Goal: Task Accomplishment & Management: Complete application form

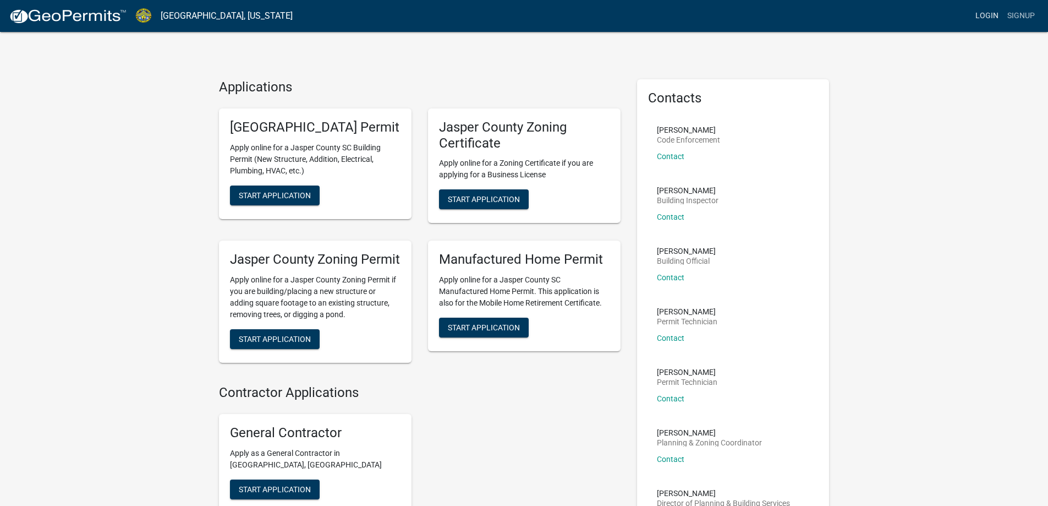
click at [974, 21] on link "Login" at bounding box center [987, 16] width 32 height 21
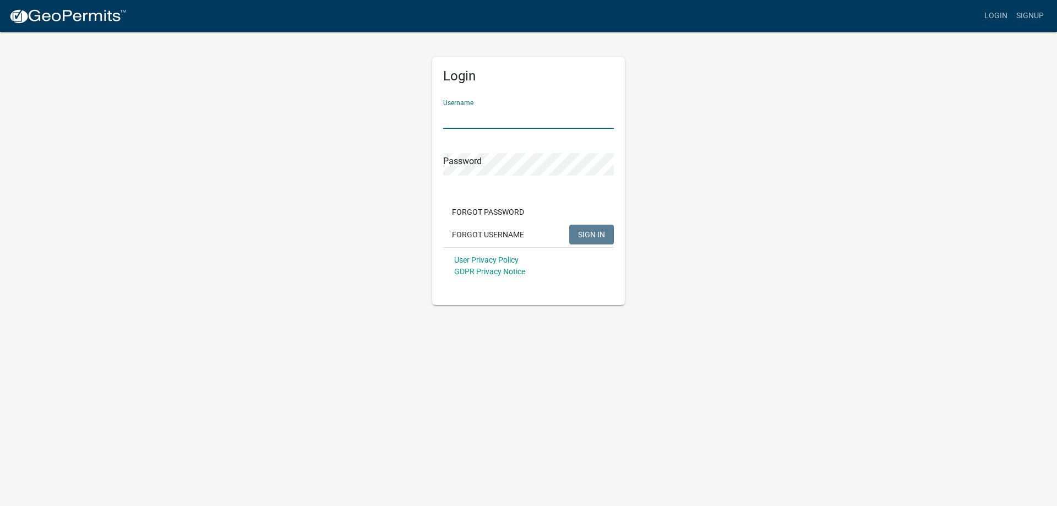
click at [524, 120] on input "Username" at bounding box center [528, 117] width 171 height 23
type input "smrtgrl519"
click at [596, 237] on span "SIGN IN" at bounding box center [591, 233] width 27 height 9
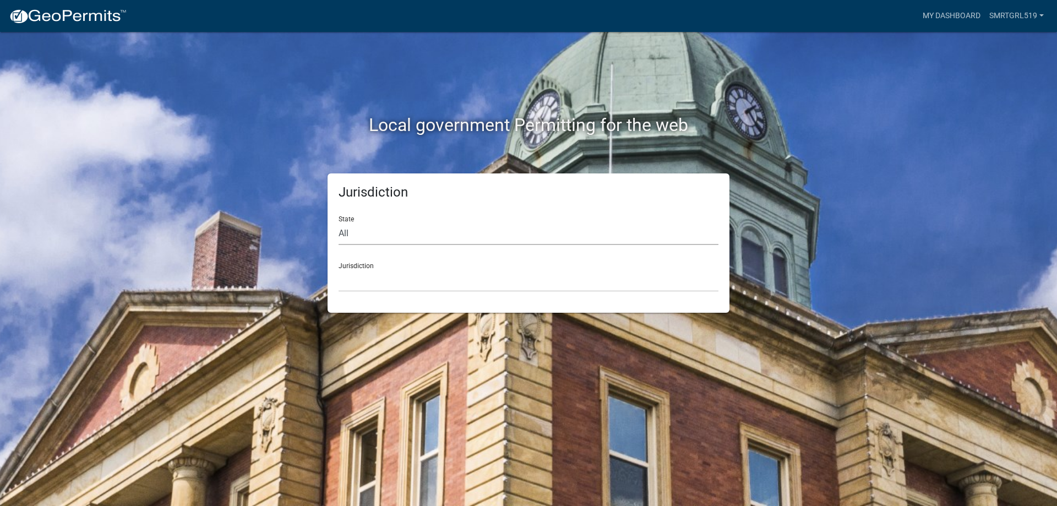
click at [596, 237] on select "All [US_STATE] [US_STATE] [US_STATE] [US_STATE] [US_STATE] [US_STATE] [US_STATE…" at bounding box center [528, 233] width 380 height 23
select select "[US_STATE]"
click at [338, 222] on select "All [US_STATE] [US_STATE] [US_STATE] [US_STATE] [US_STATE] [US_STATE] [US_STATE…" at bounding box center [528, 233] width 380 height 23
click at [460, 286] on select "[GEOGRAPHIC_DATA], [US_STATE] [GEOGRAPHIC_DATA], [US_STATE]" at bounding box center [528, 280] width 380 height 23
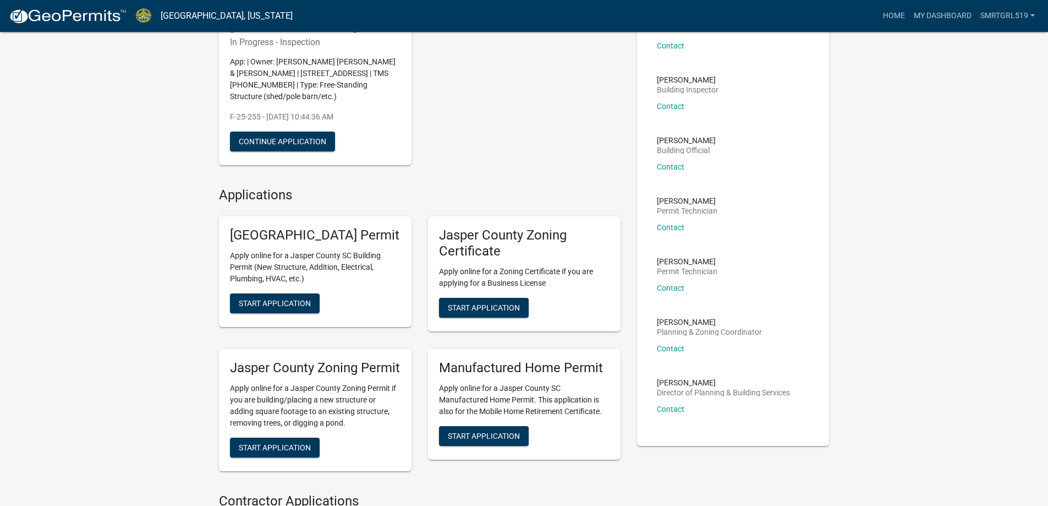
scroll to position [34, 0]
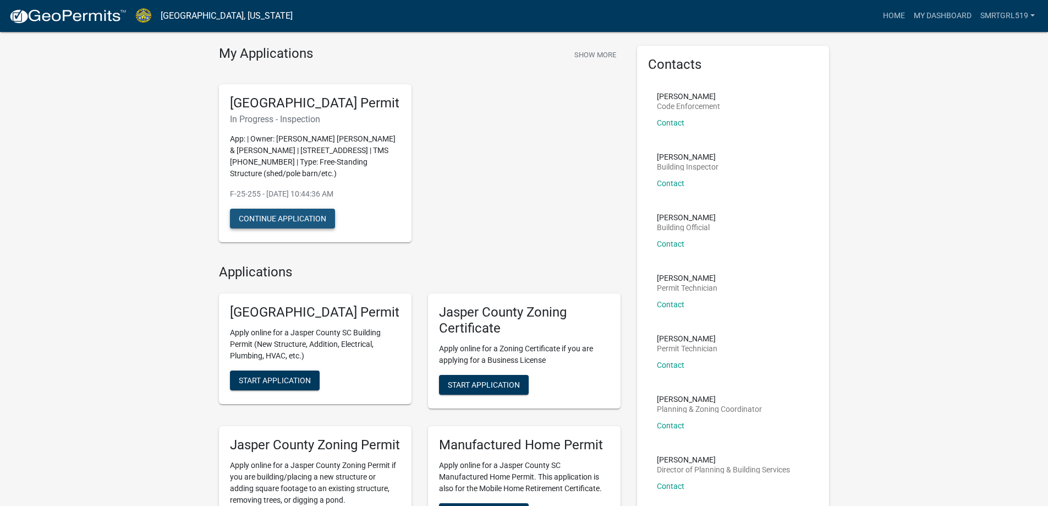
click at [300, 228] on button "Continue Application" at bounding box center [282, 219] width 105 height 20
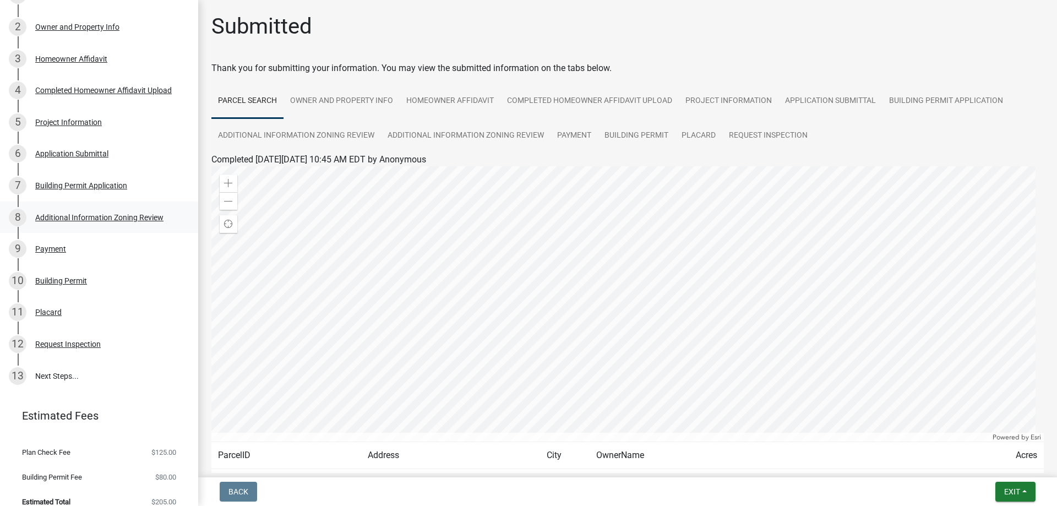
scroll to position [224, 0]
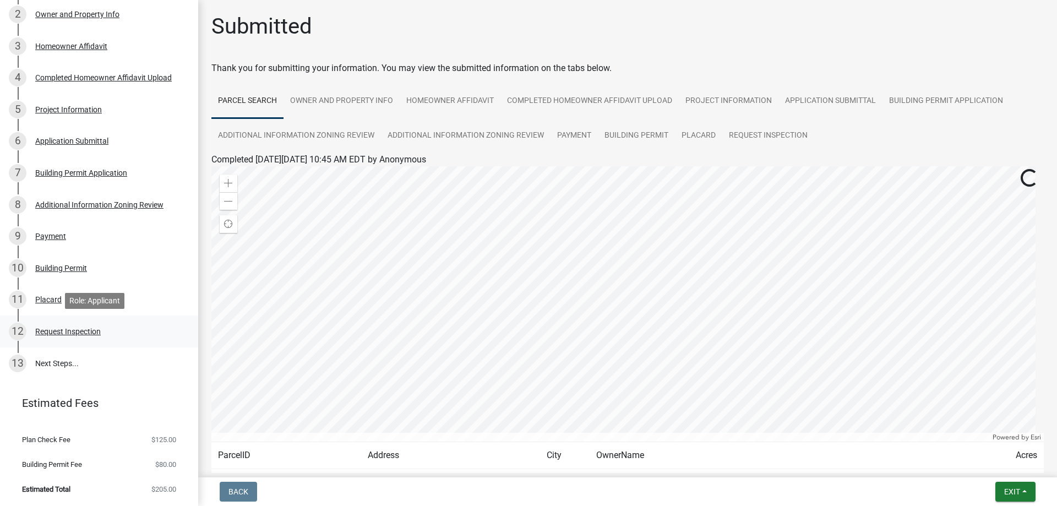
click at [79, 332] on div "Request Inspection" at bounding box center [67, 331] width 65 height 8
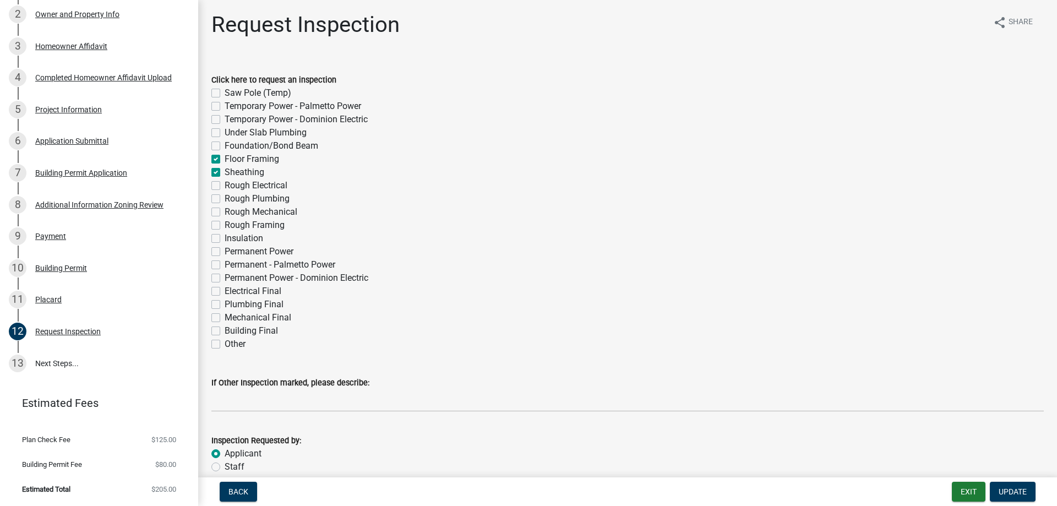
scroll to position [0, 0]
click at [225, 222] on label "Rough Framing" at bounding box center [255, 226] width 60 height 13
click at [225, 222] on input "Rough Framing" at bounding box center [228, 223] width 7 height 7
checkbox input "true"
checkbox input "false"
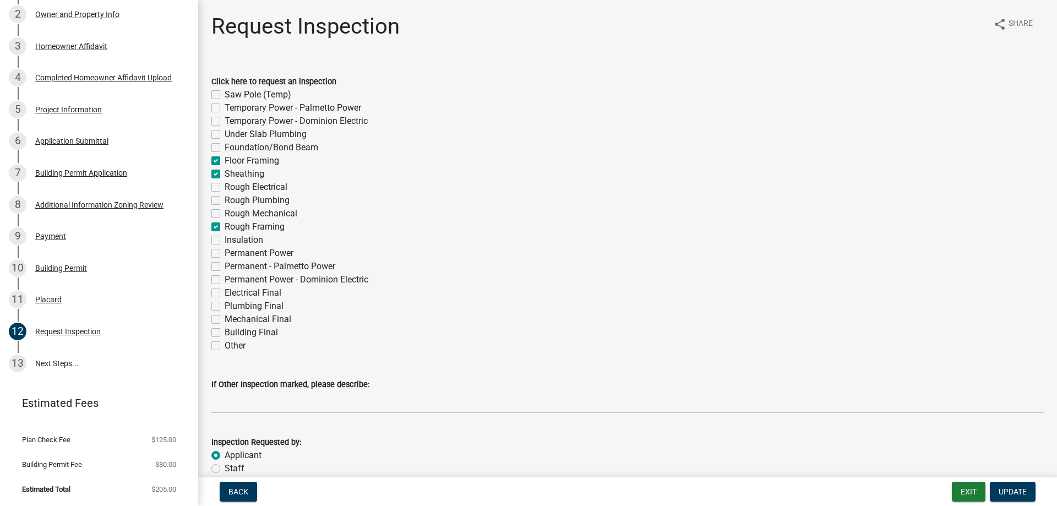
checkbox input "false"
checkbox input "true"
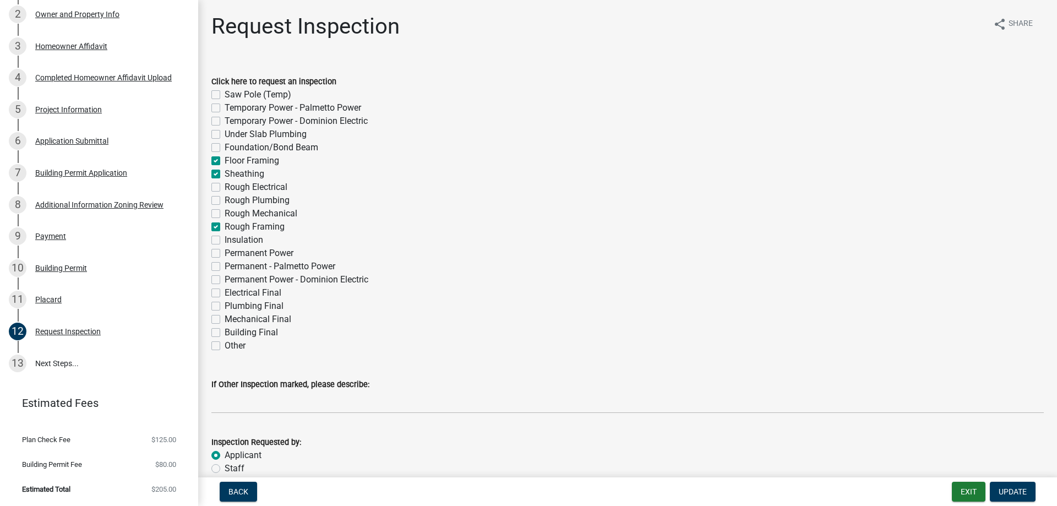
checkbox input "true"
checkbox input "false"
checkbox input "true"
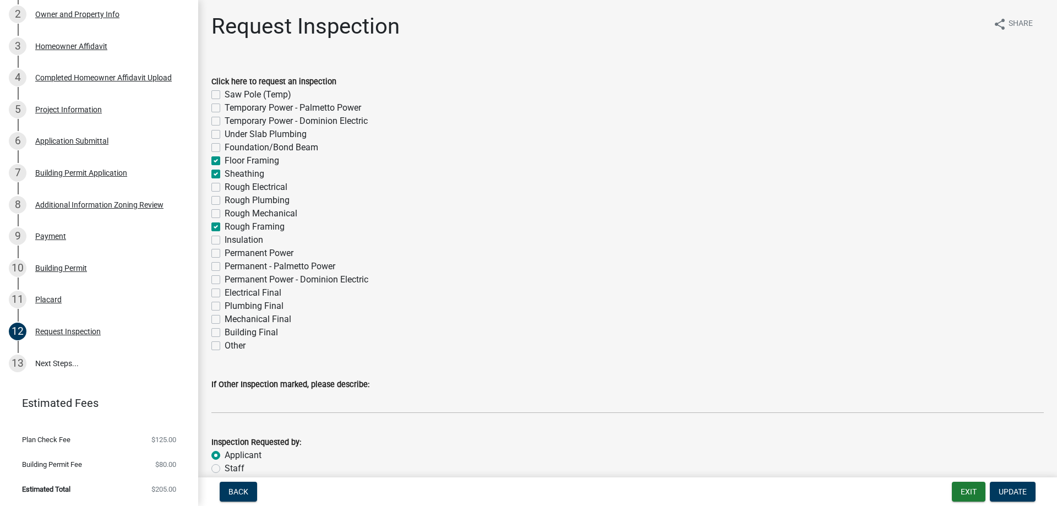
checkbox input "false"
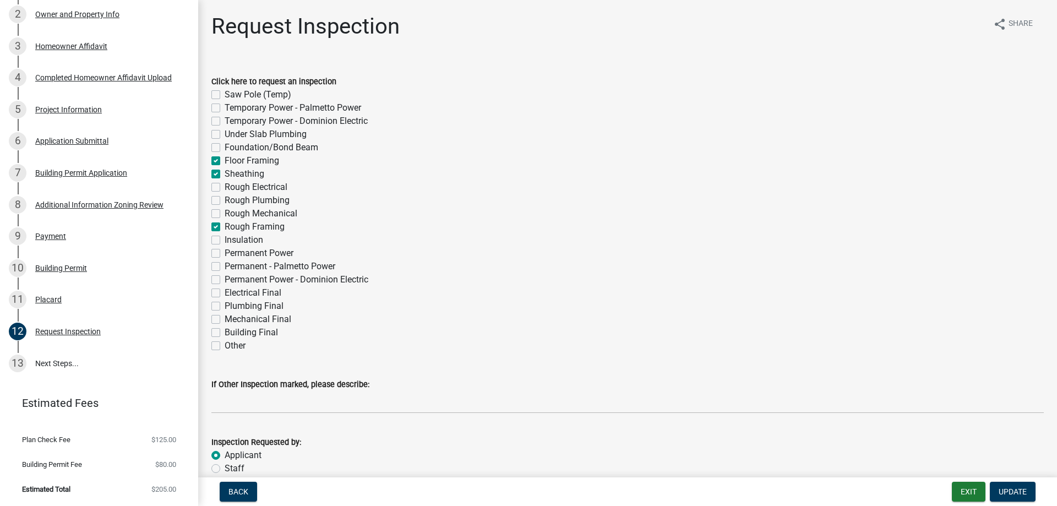
checkbox input "false"
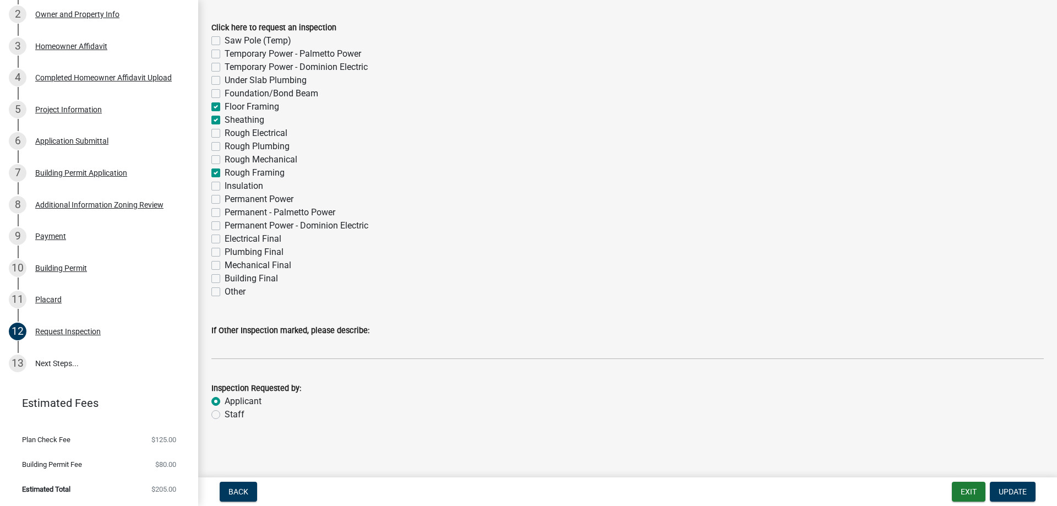
scroll to position [55, 0]
click at [1011, 488] on span "Update" at bounding box center [1012, 491] width 28 height 9
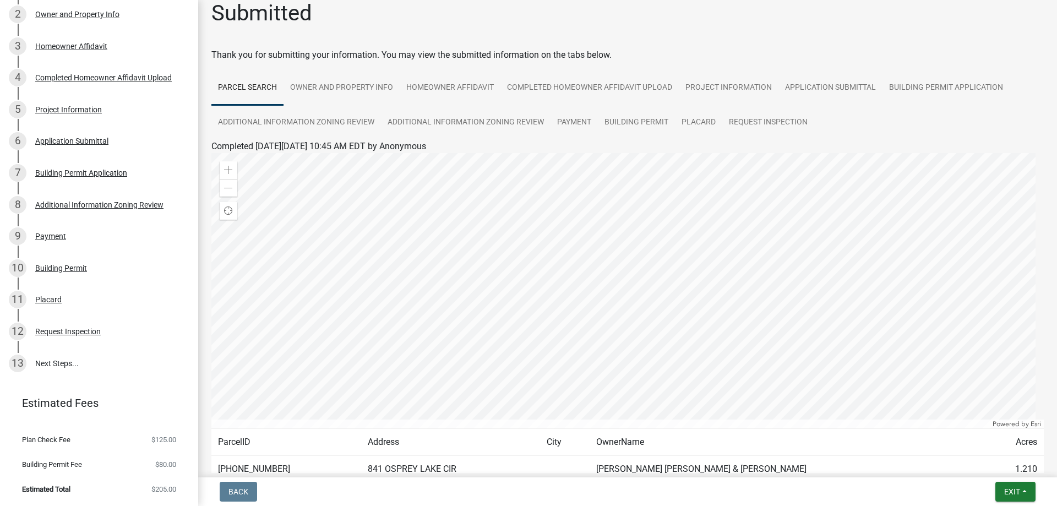
scroll to position [0, 0]
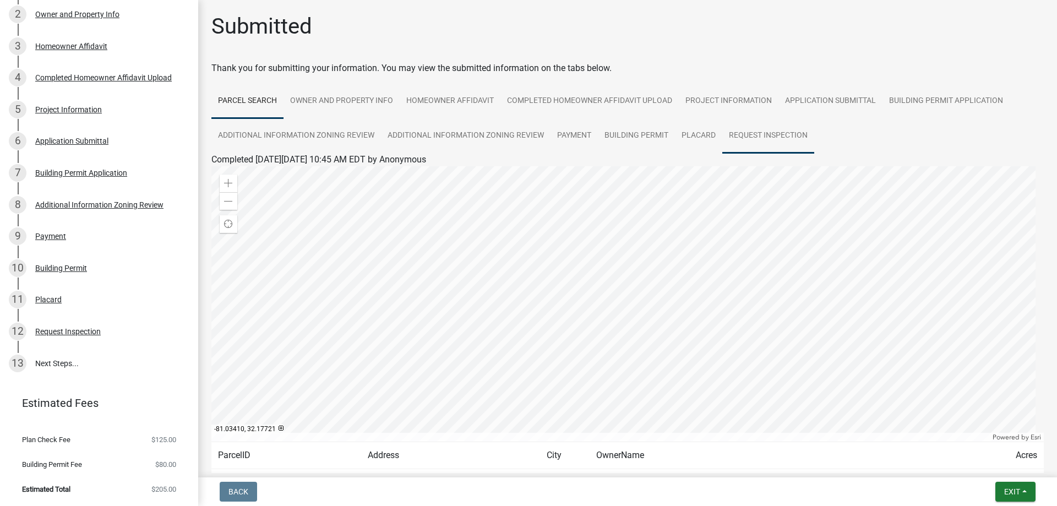
click at [786, 134] on link "Request Inspection" at bounding box center [768, 135] width 92 height 35
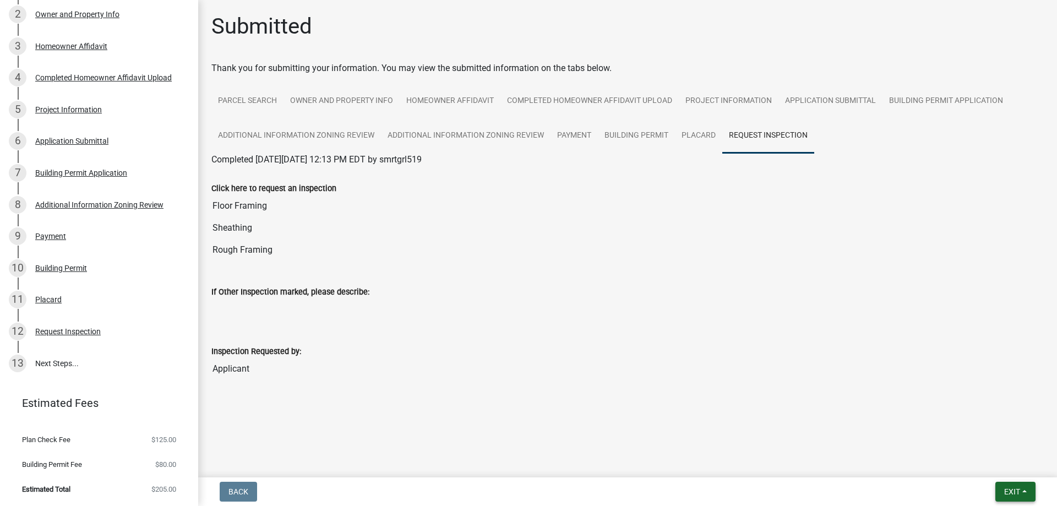
click at [1029, 487] on button "Exit" at bounding box center [1015, 492] width 40 height 20
click at [996, 459] on button "Save & Exit" at bounding box center [991, 463] width 88 height 26
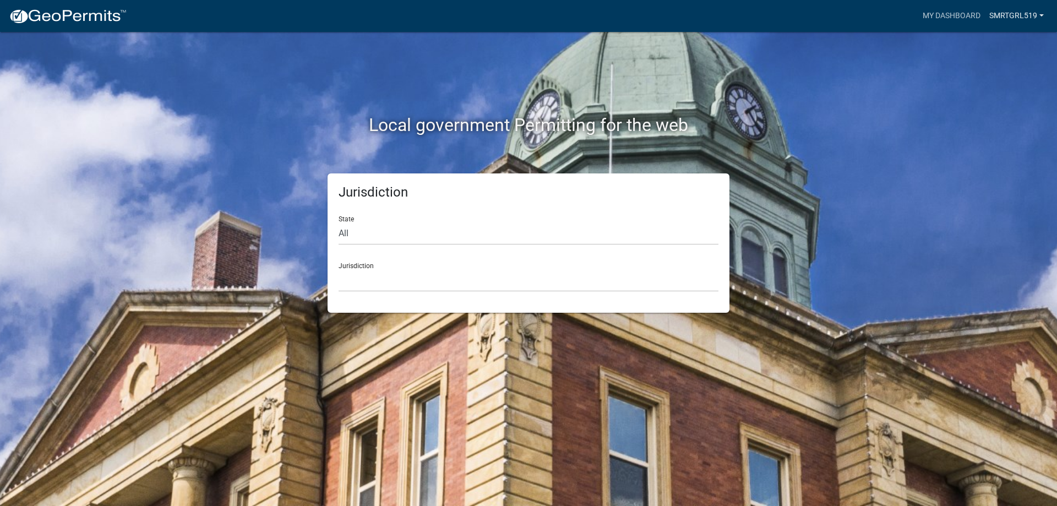
click at [999, 21] on link "smrtgrl519" at bounding box center [1016, 16] width 63 height 21
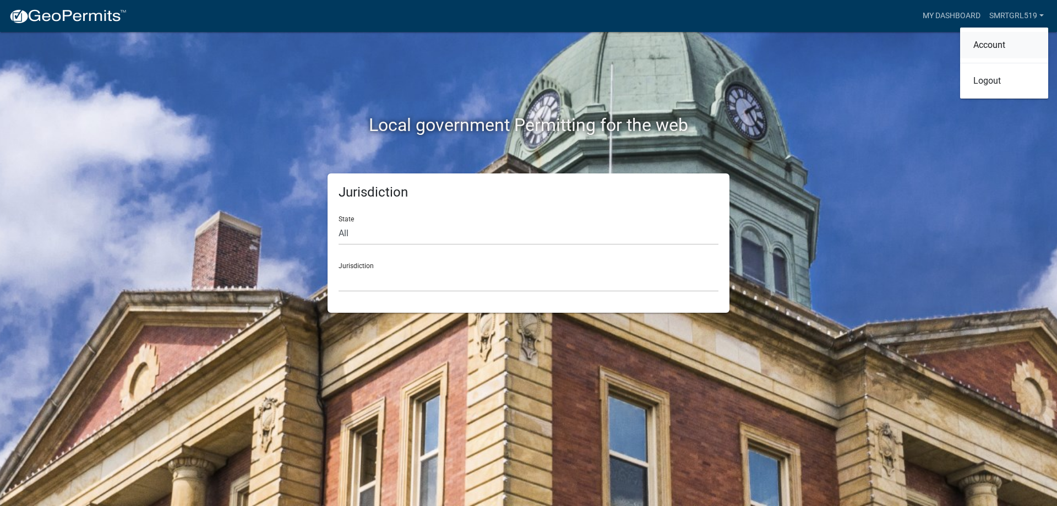
click at [980, 43] on link "Account" at bounding box center [1004, 45] width 88 height 26
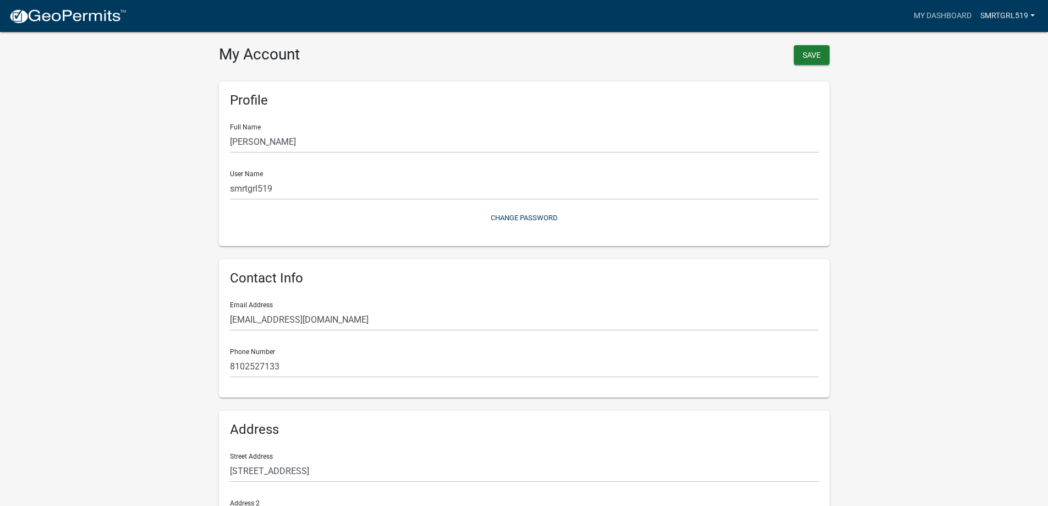
click at [1002, 20] on link "smrtgrl519" at bounding box center [1007, 16] width 63 height 21
click at [972, 86] on link "Logout" at bounding box center [995, 81] width 88 height 26
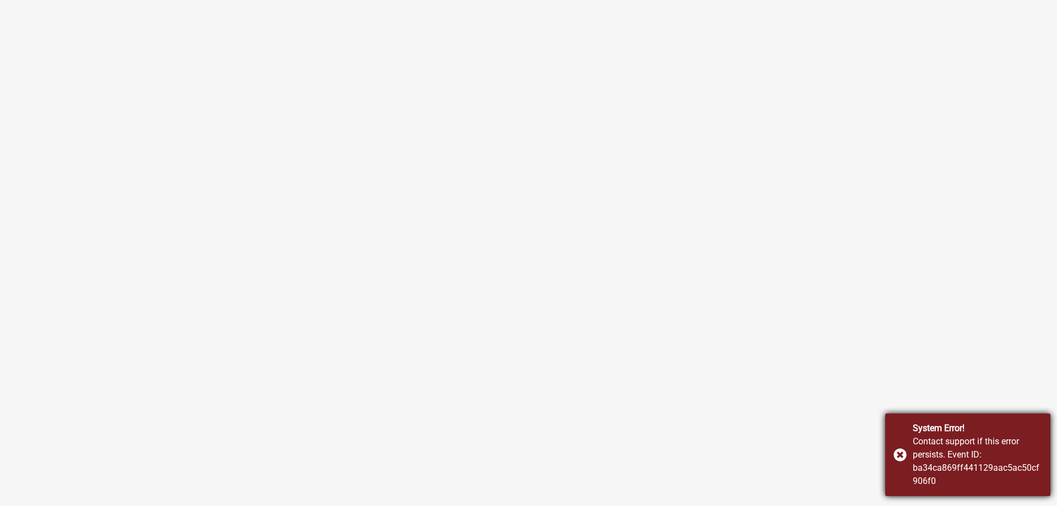
click at [898, 451] on div "System Error! Contact support if this error persists. Event ID: ba34ca869ff4411…" at bounding box center [967, 454] width 165 height 83
